Goal: Navigation & Orientation: Find specific page/section

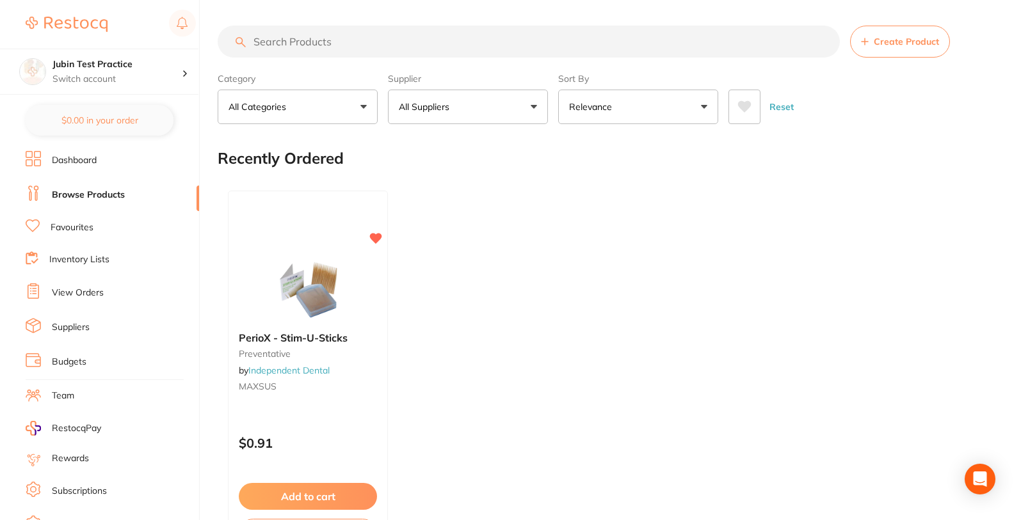
click at [80, 161] on link "Dashboard" at bounding box center [74, 160] width 45 height 13
